Goal: Use online tool/utility

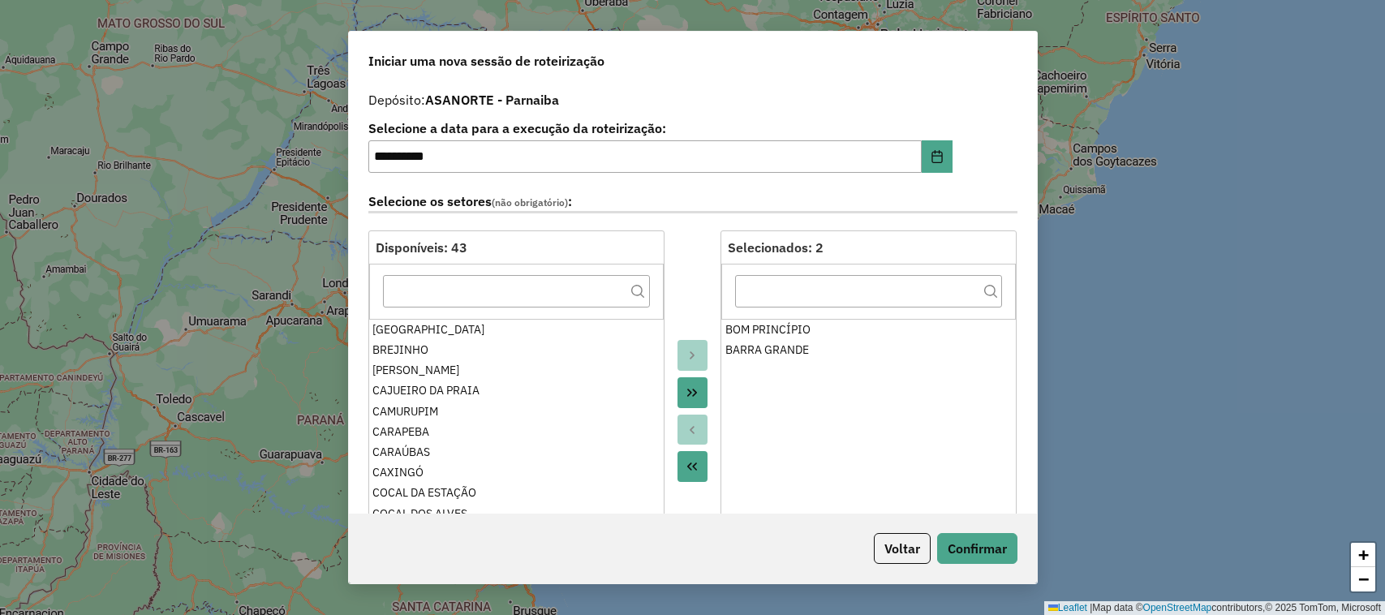
select select "*"
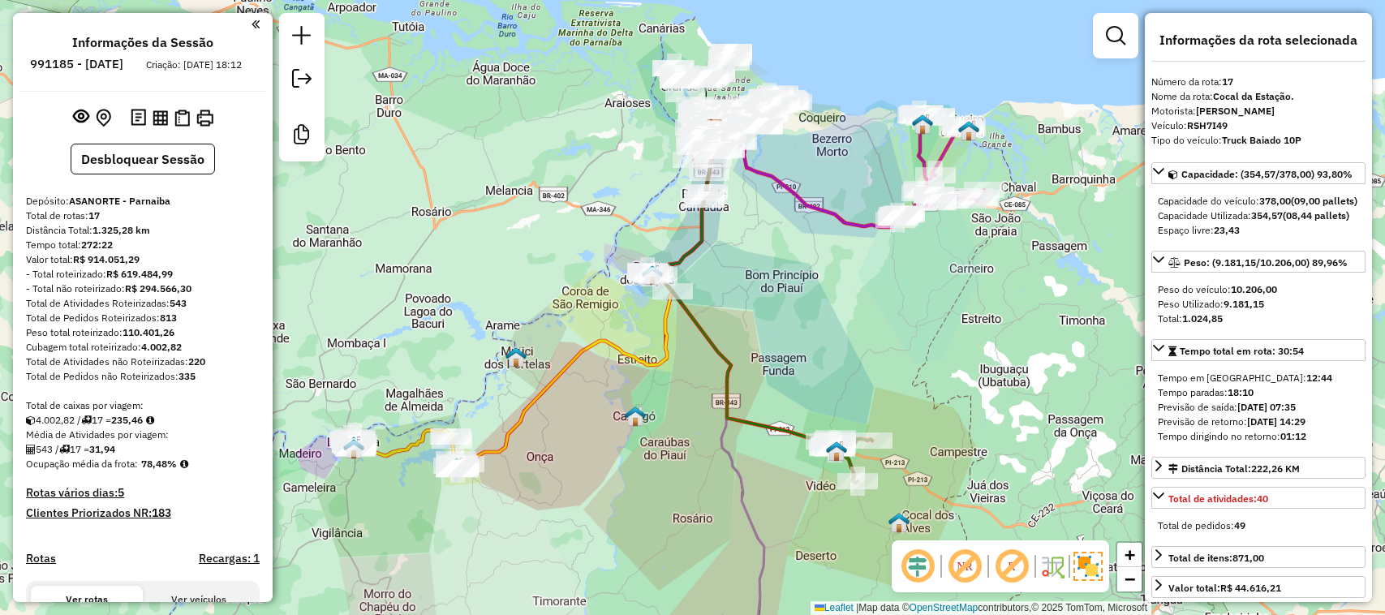
select select "**********"
